Goal: Task Accomplishment & Management: Manage account settings

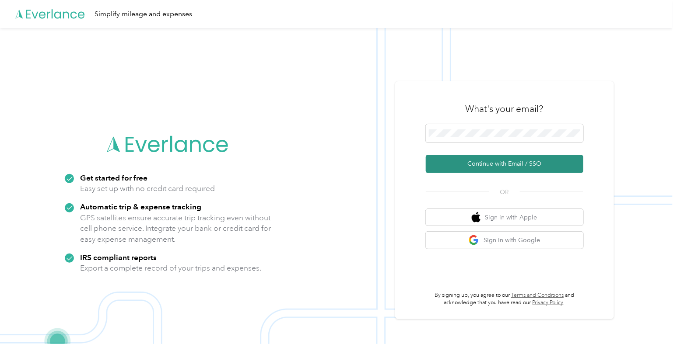
click at [460, 167] on button "Continue with Email / SSO" at bounding box center [504, 164] width 157 height 18
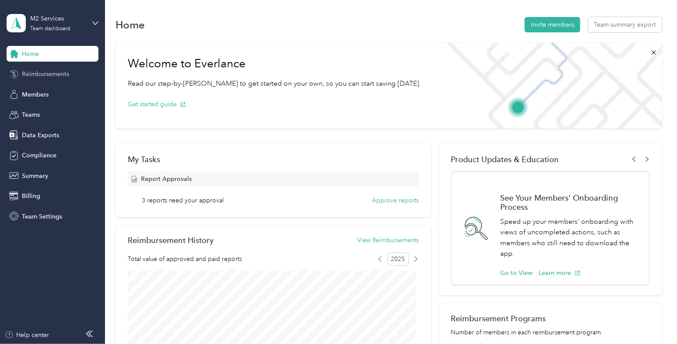
click at [55, 71] on span "Reimbursements" at bounding box center [45, 74] width 47 height 9
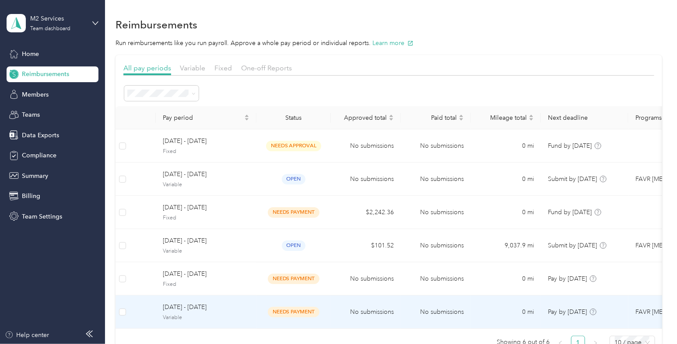
click at [248, 309] on span "[DATE] - [DATE]" at bounding box center [206, 308] width 87 height 10
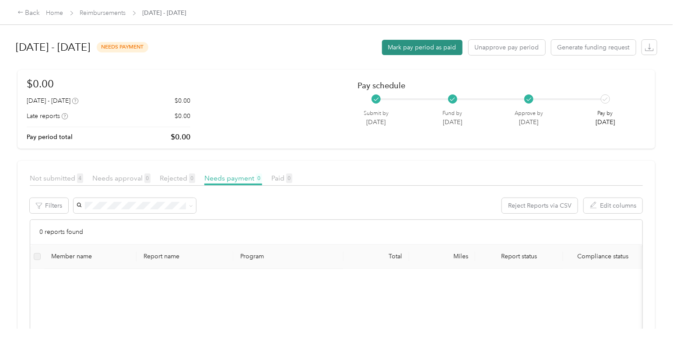
click at [433, 52] on button "Mark pay period as paid" at bounding box center [422, 47] width 80 height 15
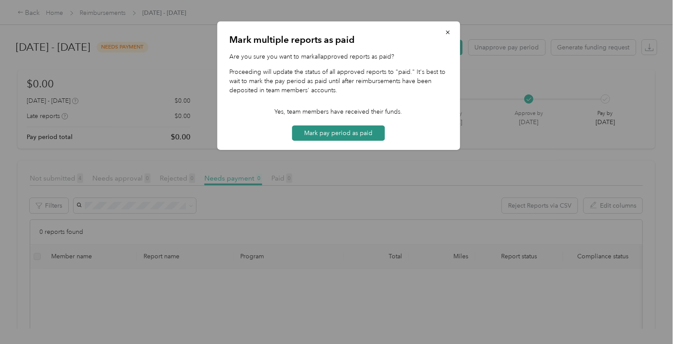
click at [356, 139] on button "Mark pay period as paid" at bounding box center [338, 133] width 93 height 15
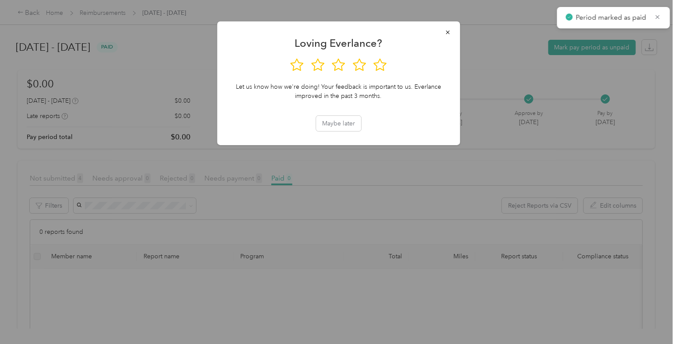
click at [102, 14] on div at bounding box center [338, 172] width 677 height 344
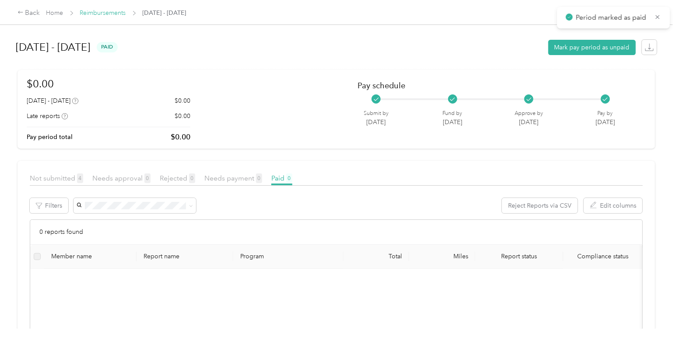
click at [118, 12] on link "Reimbursements" at bounding box center [103, 12] width 46 height 7
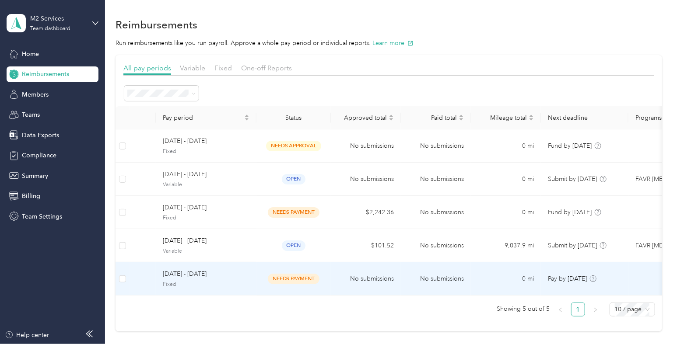
click at [251, 275] on td "[DATE] - [DATE] Fixed" at bounding box center [206, 278] width 101 height 33
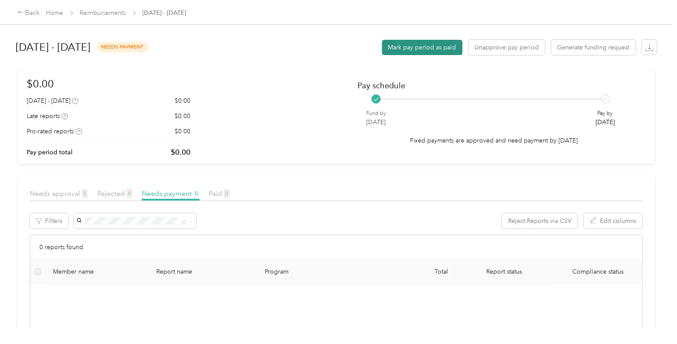
click at [435, 45] on button "Mark pay period as paid" at bounding box center [422, 47] width 80 height 15
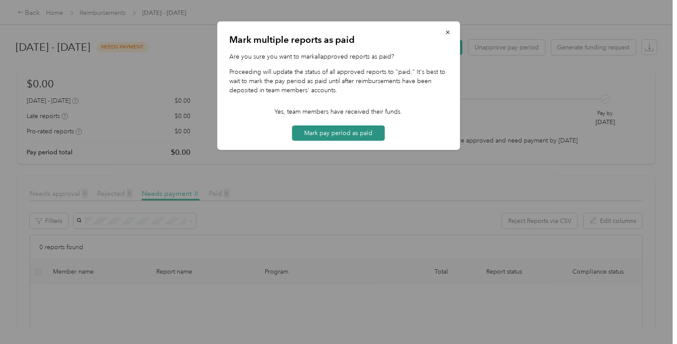
click at [338, 134] on button "Mark pay period as paid" at bounding box center [338, 133] width 93 height 15
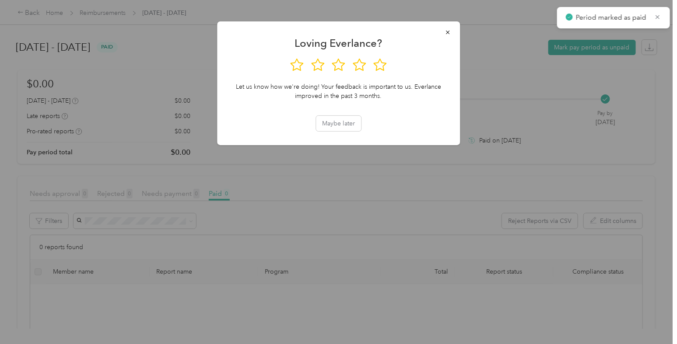
click at [160, 78] on div at bounding box center [338, 172] width 677 height 344
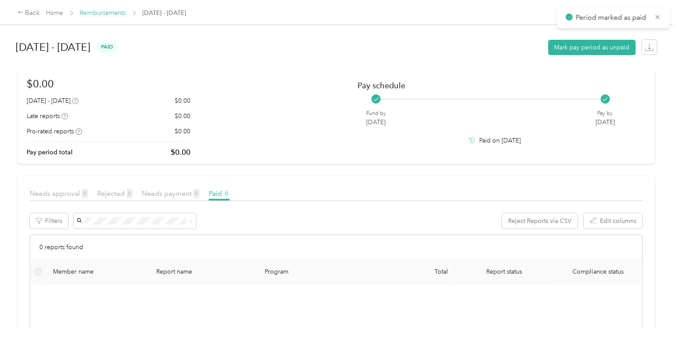
click at [108, 14] on link "Reimbursements" at bounding box center [103, 12] width 46 height 7
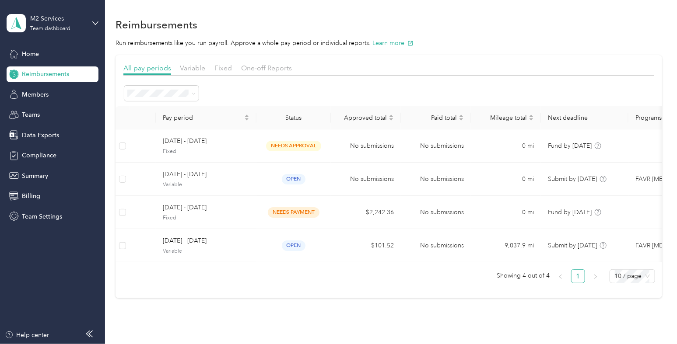
click at [319, 327] on div "Reimbursements Run reimbursements like you run payroll. Approve a whole pay per…" at bounding box center [388, 172] width 567 height 345
click at [59, 91] on div "Members" at bounding box center [53, 95] width 92 height 16
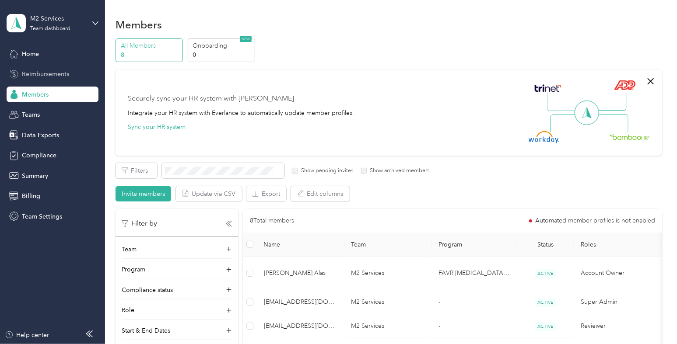
click at [38, 70] on span "Reimbursements" at bounding box center [45, 74] width 47 height 9
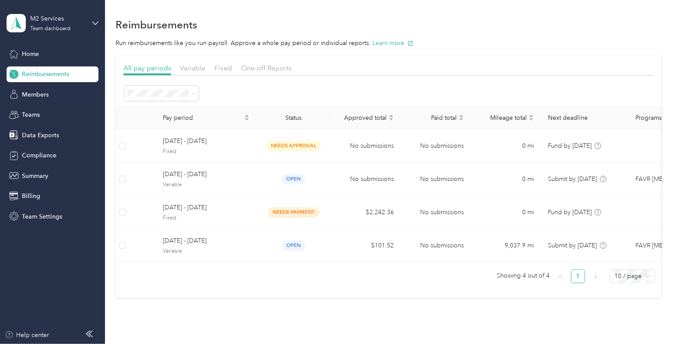
click at [317, 330] on div "Reimbursements Run reimbursements like you run payroll. Approve a whole pay per…" at bounding box center [388, 172] width 567 height 345
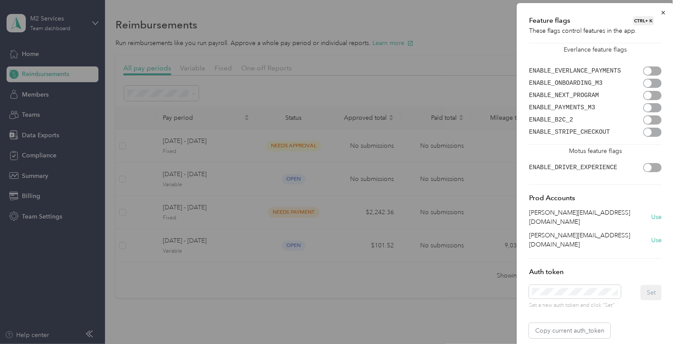
click at [653, 69] on div at bounding box center [652, 70] width 18 height 9
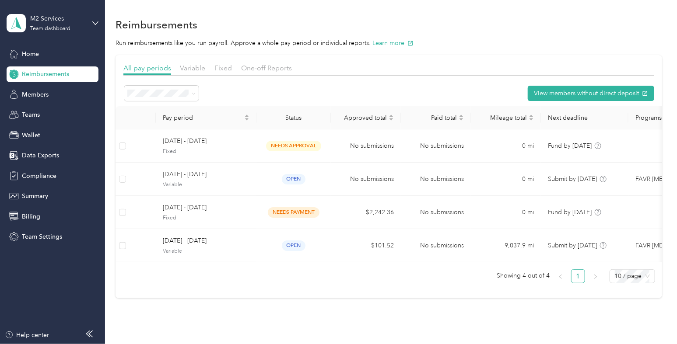
click at [665, 10] on div "Feature flags CTRL + K These flags control features in the app. Everlance featu…" at bounding box center [594, 177] width 157 height 348
click at [27, 133] on span "Wallet" at bounding box center [31, 135] width 18 height 9
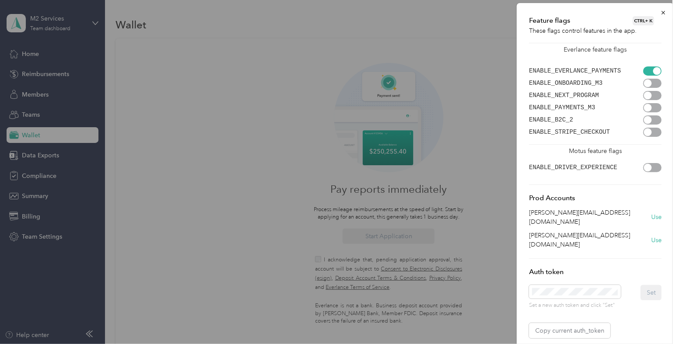
click at [651, 71] on div at bounding box center [652, 70] width 18 height 9
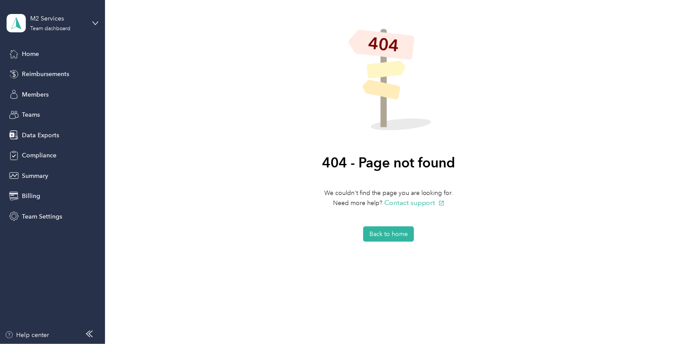
click at [46, 51] on div "Home" at bounding box center [53, 54] width 92 height 16
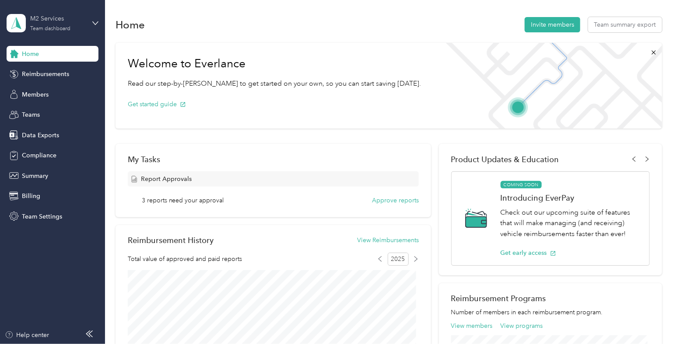
click at [66, 20] on div "M2 Services" at bounding box center [57, 18] width 55 height 9
click at [41, 71] on div "Team dashboard" at bounding box center [38, 71] width 48 height 9
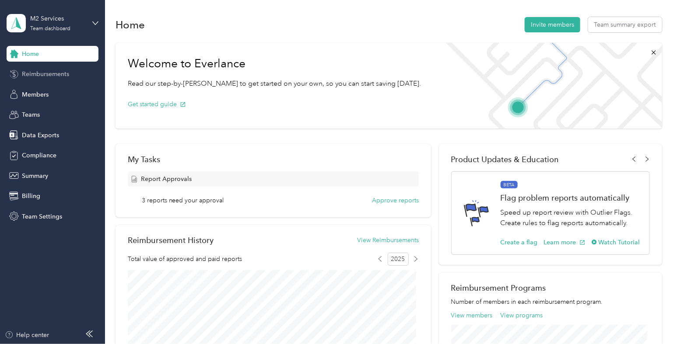
click at [66, 74] on span "Reimbursements" at bounding box center [45, 74] width 47 height 9
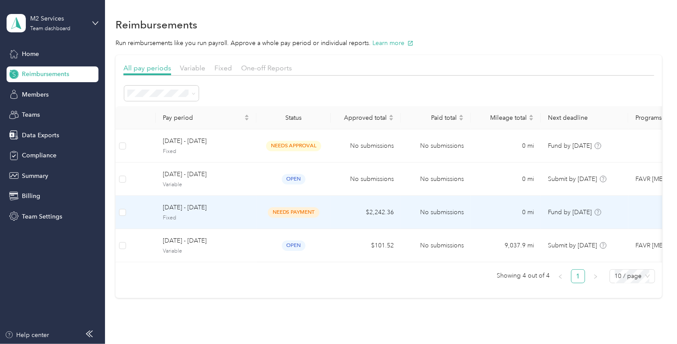
click at [229, 213] on div "[DATE] - [DATE] Fixed" at bounding box center [206, 212] width 87 height 19
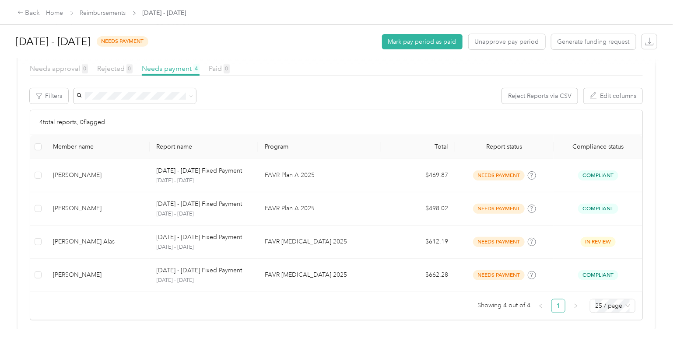
scroll to position [125, 0]
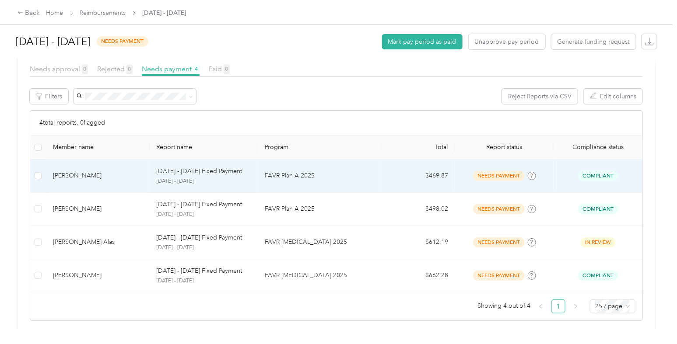
click at [287, 181] on td "FAVR Plan A 2025" at bounding box center [319, 176] width 123 height 33
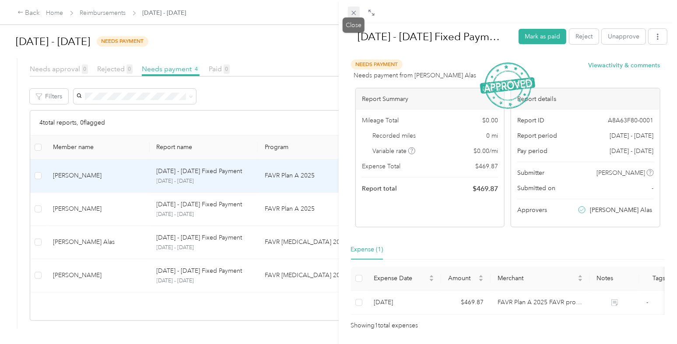
click at [352, 15] on icon at bounding box center [353, 12] width 7 height 7
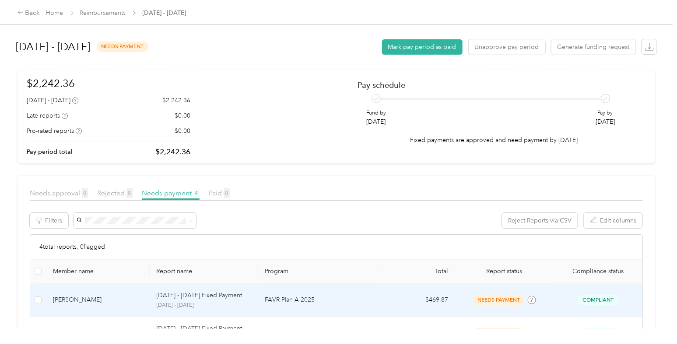
scroll to position [2, 0]
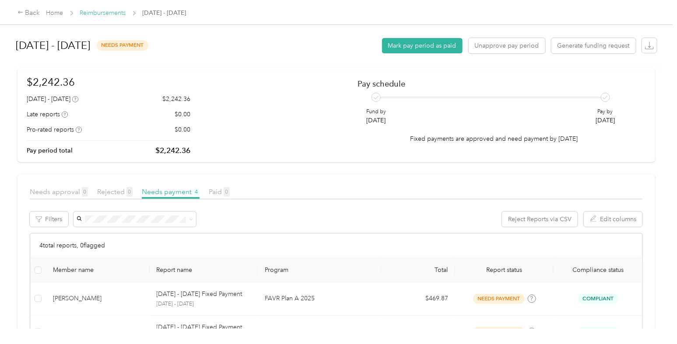
click at [116, 14] on link "Reimbursements" at bounding box center [103, 12] width 46 height 7
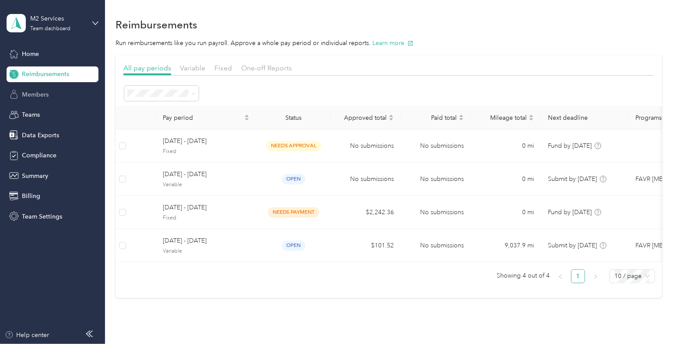
click at [35, 94] on span "Members" at bounding box center [35, 94] width 27 height 9
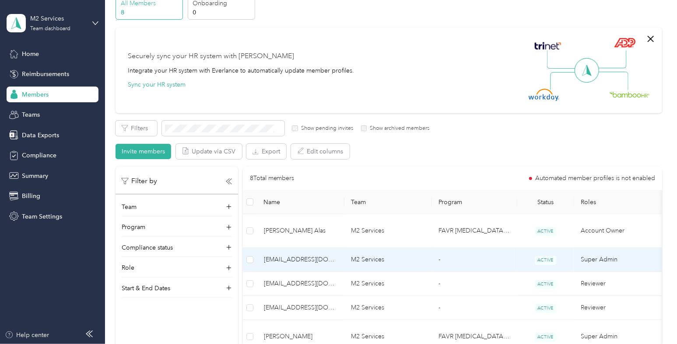
scroll to position [34, 0]
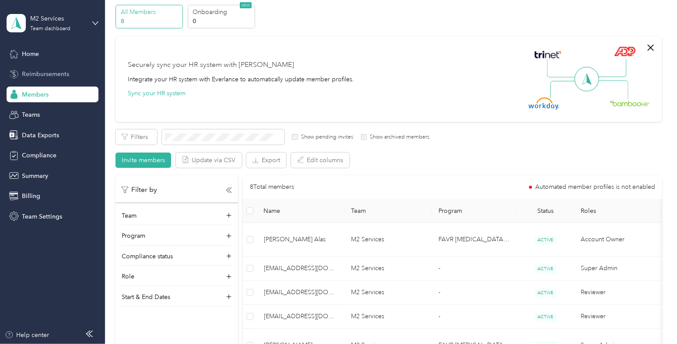
click at [45, 71] on span "Reimbursements" at bounding box center [45, 74] width 47 height 9
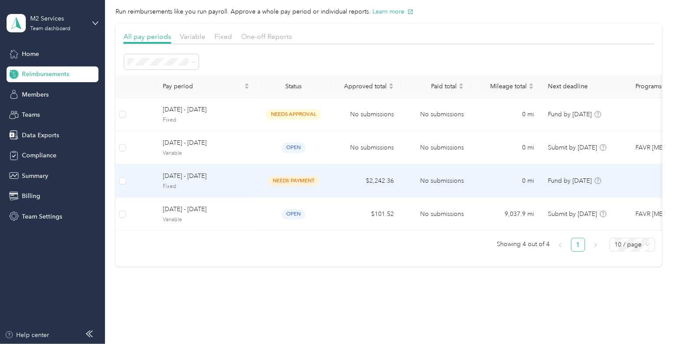
scroll to position [29, 0]
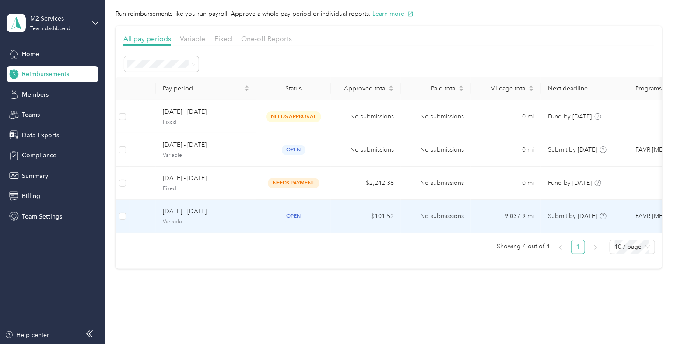
click at [245, 219] on span "Variable" at bounding box center [206, 222] width 87 height 8
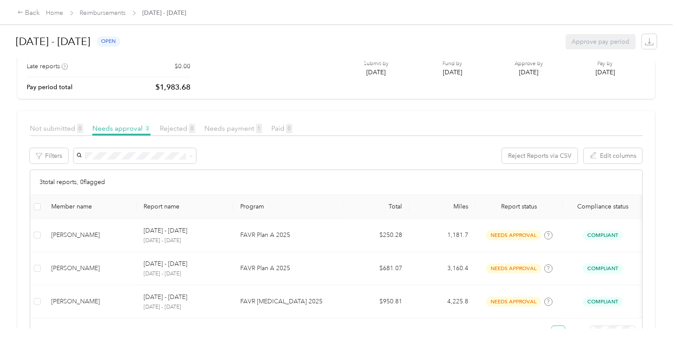
scroll to position [54, 0]
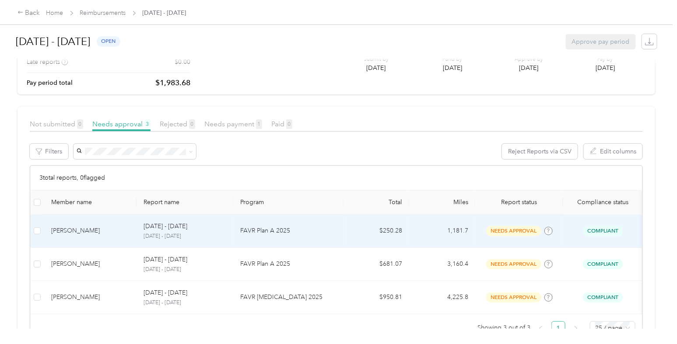
click at [94, 231] on div "[PERSON_NAME]" at bounding box center [90, 231] width 78 height 10
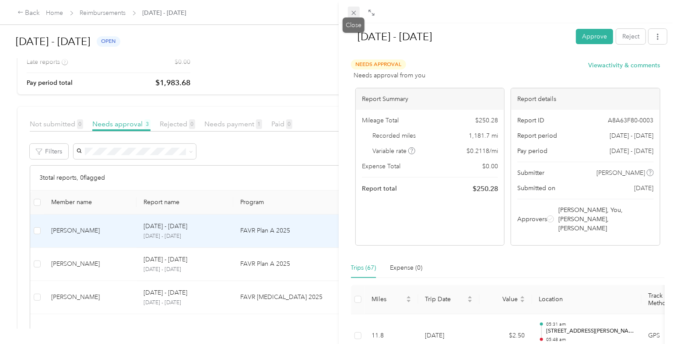
click at [352, 12] on icon at bounding box center [353, 13] width 4 height 4
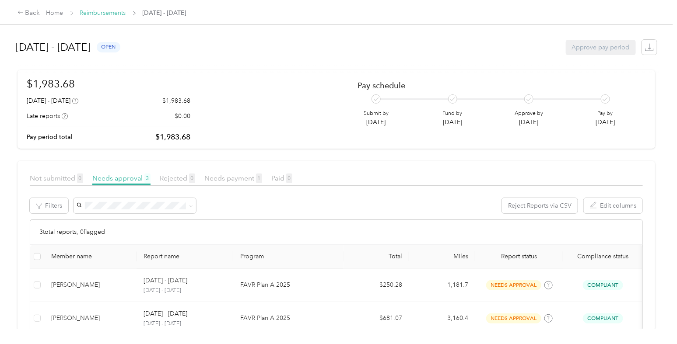
click at [108, 10] on link "Reimbursements" at bounding box center [103, 12] width 46 height 7
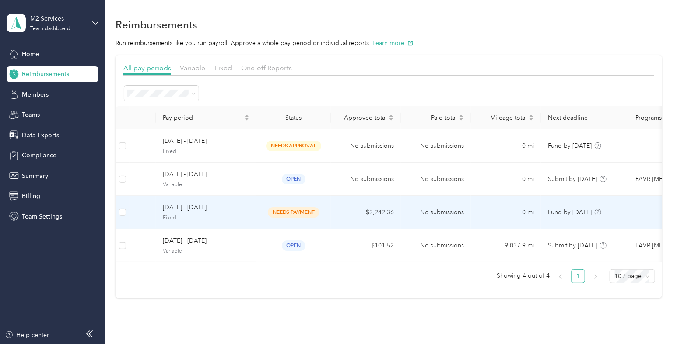
click at [204, 212] on span "[DATE] - [DATE]" at bounding box center [206, 208] width 87 height 10
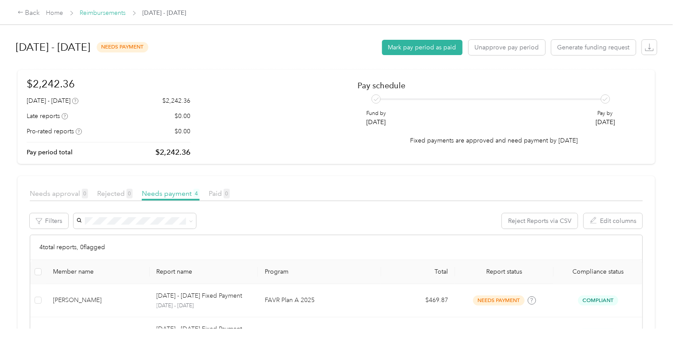
click at [106, 16] on link "Reimbursements" at bounding box center [103, 12] width 46 height 7
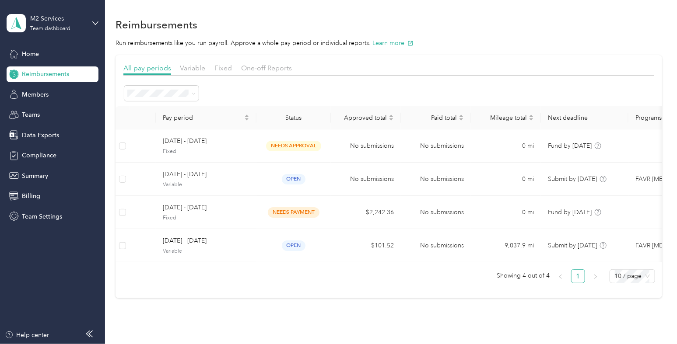
click at [156, 108] on span "All periods" at bounding box center [145, 108] width 30 height 7
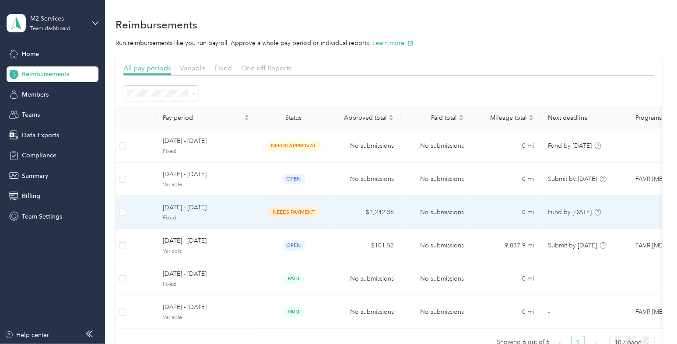
click at [194, 215] on span "Fixed" at bounding box center [206, 218] width 87 height 8
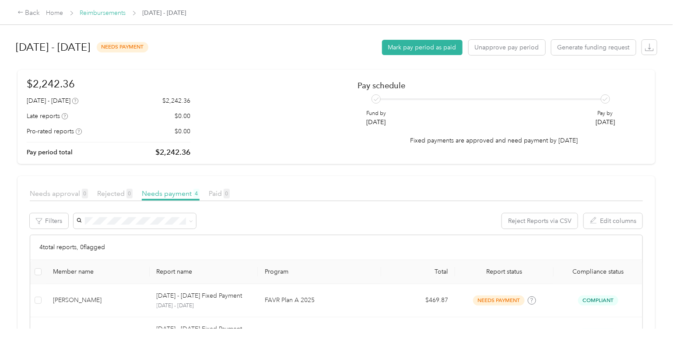
click at [119, 16] on link "Reimbursements" at bounding box center [103, 12] width 46 height 7
